Goal: Book appointment/travel/reservation

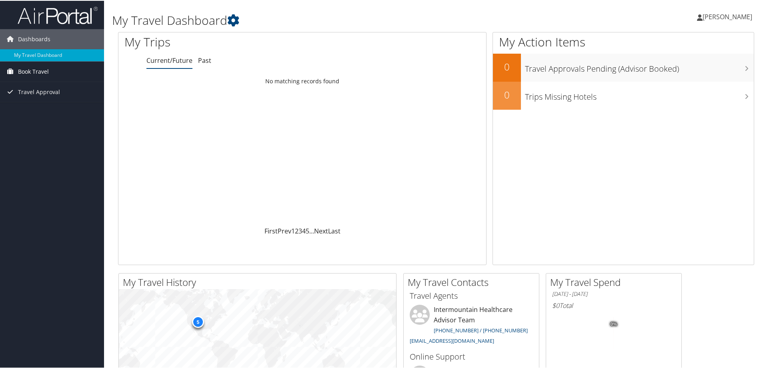
click at [25, 68] on span "Book Travel" at bounding box center [33, 71] width 31 height 20
click at [43, 69] on span "Book Travel" at bounding box center [33, 71] width 31 height 20
click at [44, 102] on link "Book/Manage Online Trips" at bounding box center [52, 99] width 104 height 12
